Goal: Task Accomplishment & Management: Use online tool/utility

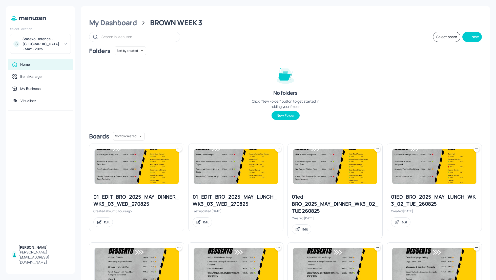
click at [375, 73] on div "Folders Sort by created id ​ No folders Click “New Folder” button to get starte…" at bounding box center [285, 87] width 393 height 81
click at [414, 101] on div "Folders Sort by created id ​ No folders Click “New Folder” button to get starte…" at bounding box center [285, 87] width 393 height 81
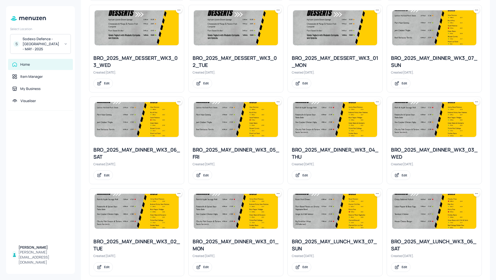
scroll to position [351, 0]
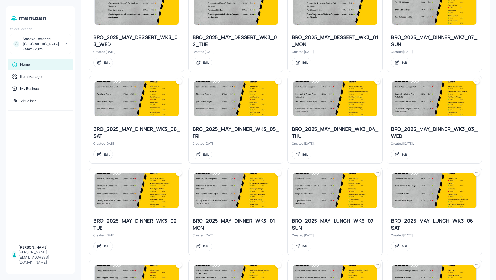
click at [376, 80] on icon at bounding box center [377, 81] width 5 height 5
click at [354, 99] on p "Duplicate" at bounding box center [351, 99] width 14 height 5
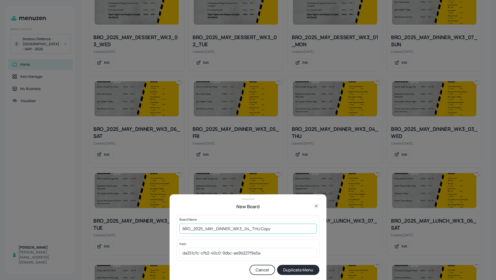
click at [182, 231] on input "BRO_2025_MAY_DINNER_WK3_04_THU Copy" at bounding box center [247, 229] width 137 height 10
click at [298, 230] on input "01_EDIT_BRO_2025_MAY_DINNER_WK3_04_THU Copy" at bounding box center [247, 229] width 137 height 10
type input "01_EDIT_BRO_2025_MAY_DINNER_WK3_04_THU_280825"
click at [304, 266] on button "Duplicate Menu" at bounding box center [298, 270] width 42 height 10
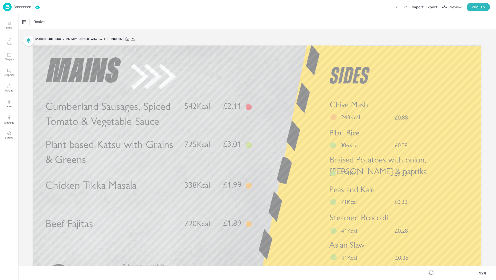
click at [23, 6] on p "Dashboard" at bounding box center [22, 7] width 17 height 4
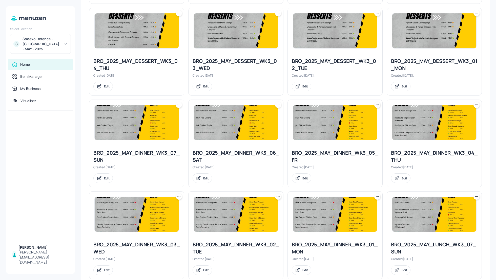
scroll to position [441, 0]
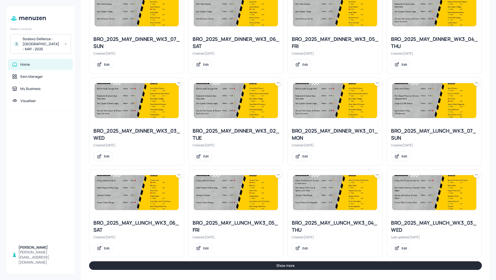
click at [375, 173] on icon at bounding box center [377, 175] width 5 height 5
click at [352, 194] on p "Duplicate" at bounding box center [351, 192] width 14 height 5
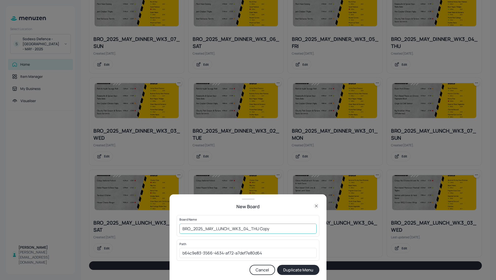
click at [183, 228] on input "BRO_2025_MAY_LUNCH_WK3_04_THU Copy" at bounding box center [247, 229] width 137 height 10
click at [289, 225] on input "01_EDIT_BRO_2025_MAY_LUNCH_WK3_04_THU Copy" at bounding box center [247, 229] width 137 height 10
click at [288, 229] on input "01_EDIT_BRO_2025_MAY_LUNCH_WK3_04_THU Copy" at bounding box center [247, 229] width 137 height 10
type input "01_EDIT_BRO_2025_MAY_LUNCH_WK3_04_THU_280825"
click at [294, 272] on button "Duplicate Menu" at bounding box center [298, 270] width 42 height 10
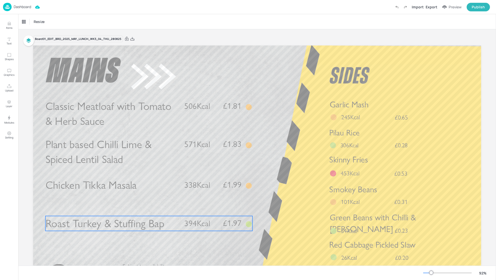
click at [98, 227] on span "Roast Turkey & Stuffing Bap" at bounding box center [105, 223] width 119 height 13
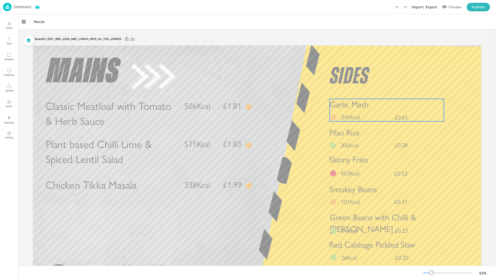
click at [357, 110] on span "Garlic Mash" at bounding box center [349, 105] width 39 height 10
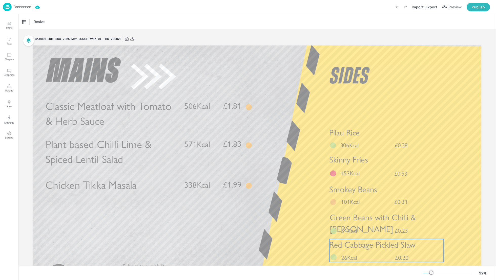
click at [360, 253] on div "Red Cabbage Pickled Slaw £0.20 26Kcal" at bounding box center [386, 250] width 114 height 23
click at [385, 231] on icon at bounding box center [386, 231] width 3 height 4
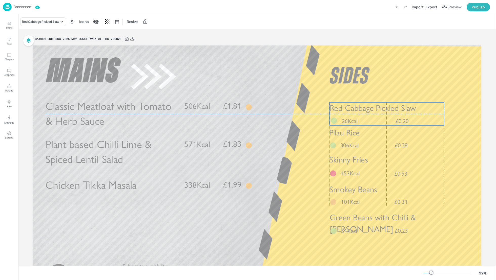
drag, startPoint x: 389, startPoint y: 248, endPoint x: 388, endPoint y: 111, distance: 137.4
click at [388, 111] on span "Red Cabbage Pickled Slaw" at bounding box center [373, 108] width 86 height 10
click at [387, 111] on span "Red Cabbage Pickled Slaw" at bounding box center [372, 108] width 86 height 10
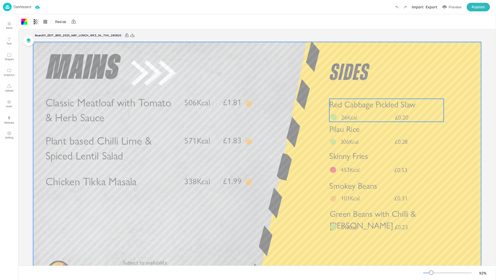
scroll to position [4, 0]
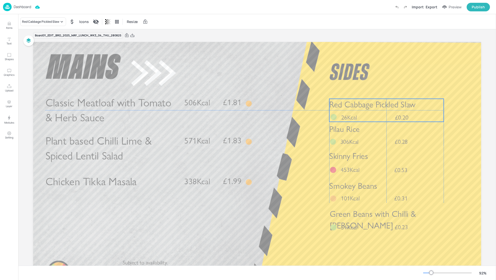
click at [347, 104] on span "Red Cabbage Pickled Slaw" at bounding box center [372, 105] width 86 height 10
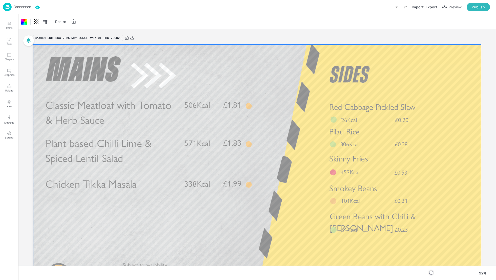
scroll to position [0, 0]
click at [428, 7] on div "Export" at bounding box center [432, 6] width 12 height 5
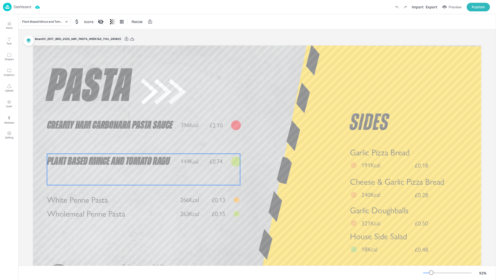
click at [112, 163] on span "Plant Based Mince and Tomato Ragu" at bounding box center [108, 161] width 123 height 11
